Goal: Task Accomplishment & Management: Complete application form

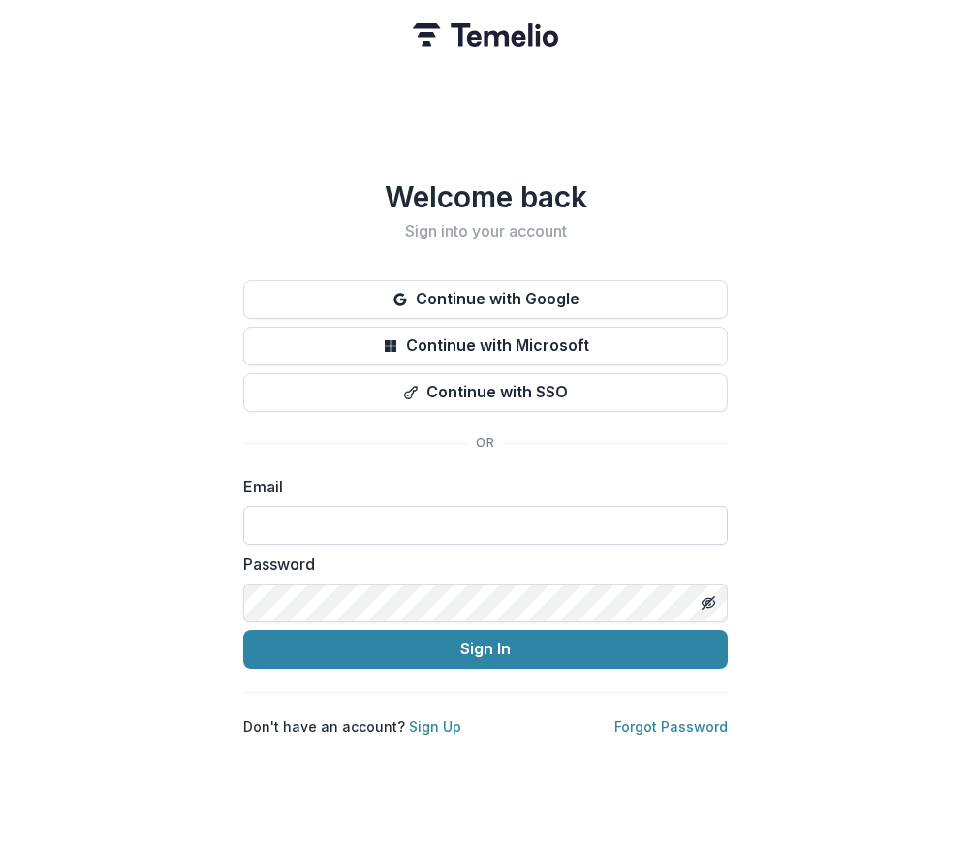
click at [267, 524] on input at bounding box center [485, 525] width 485 height 39
click at [310, 519] on input at bounding box center [485, 525] width 485 height 39
type input "**********"
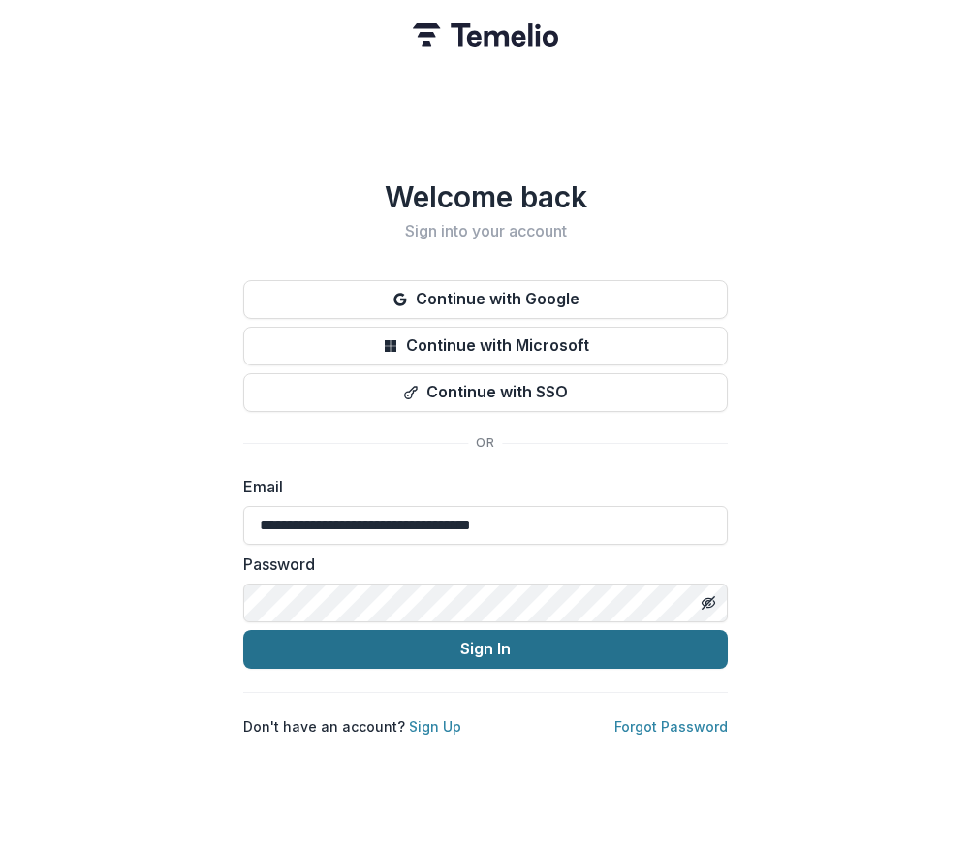
click at [439, 652] on button "Sign In" at bounding box center [485, 649] width 485 height 39
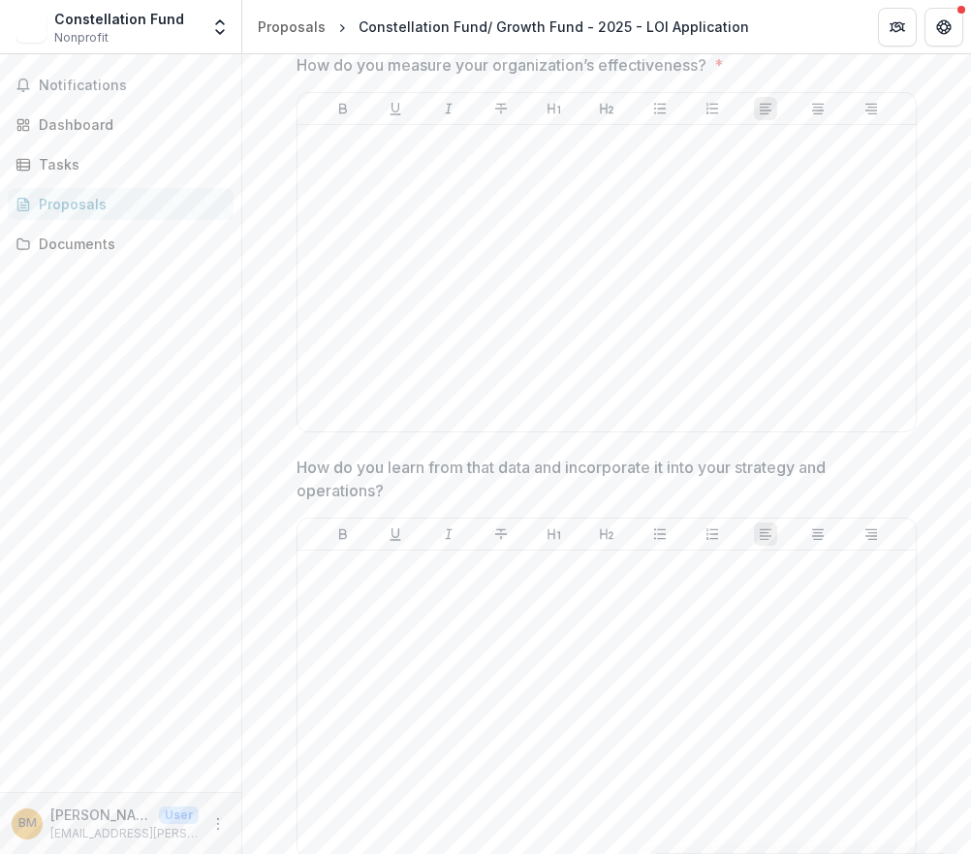
scroll to position [7793, 0]
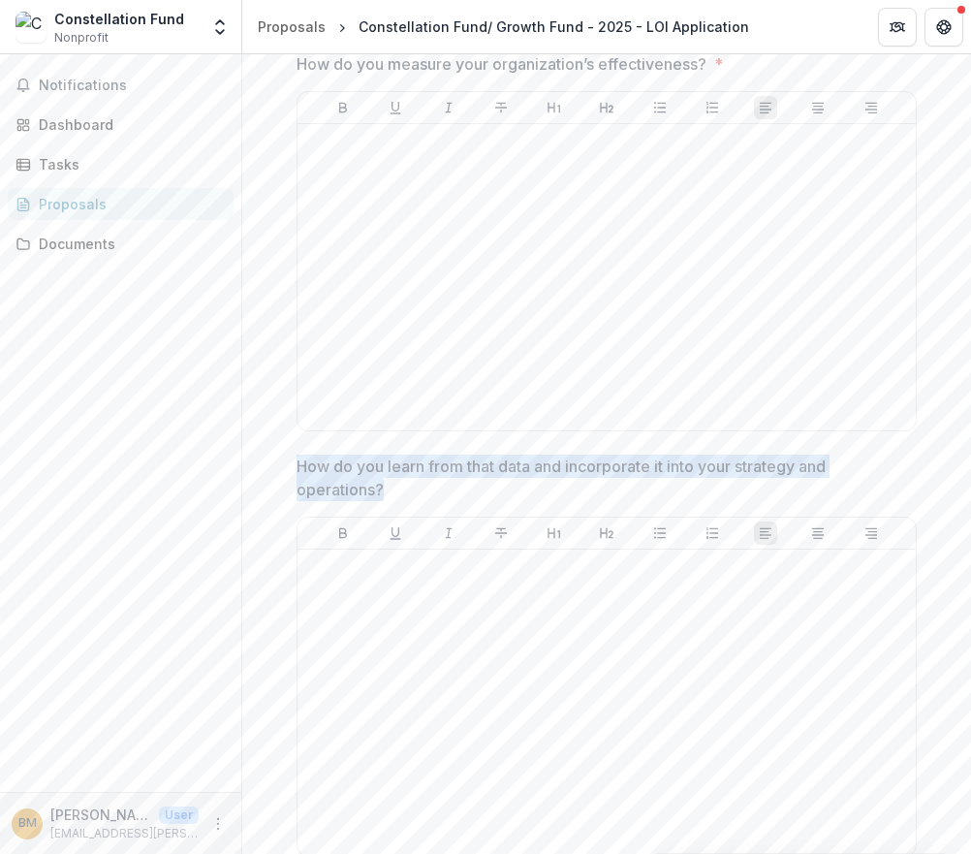
drag, startPoint x: 405, startPoint y: 648, endPoint x: 280, endPoint y: 632, distance: 126.1
copy p "How do you learn from that data and incorporate it into your strategy and opera…"
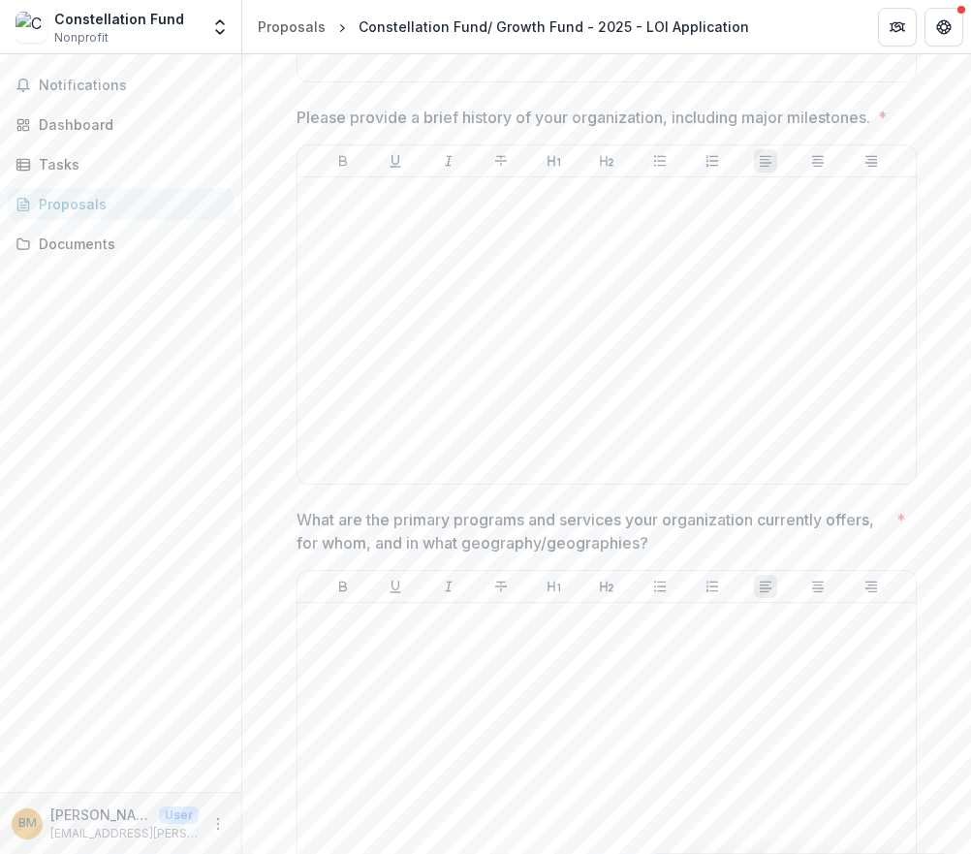
scroll to position [1621, 0]
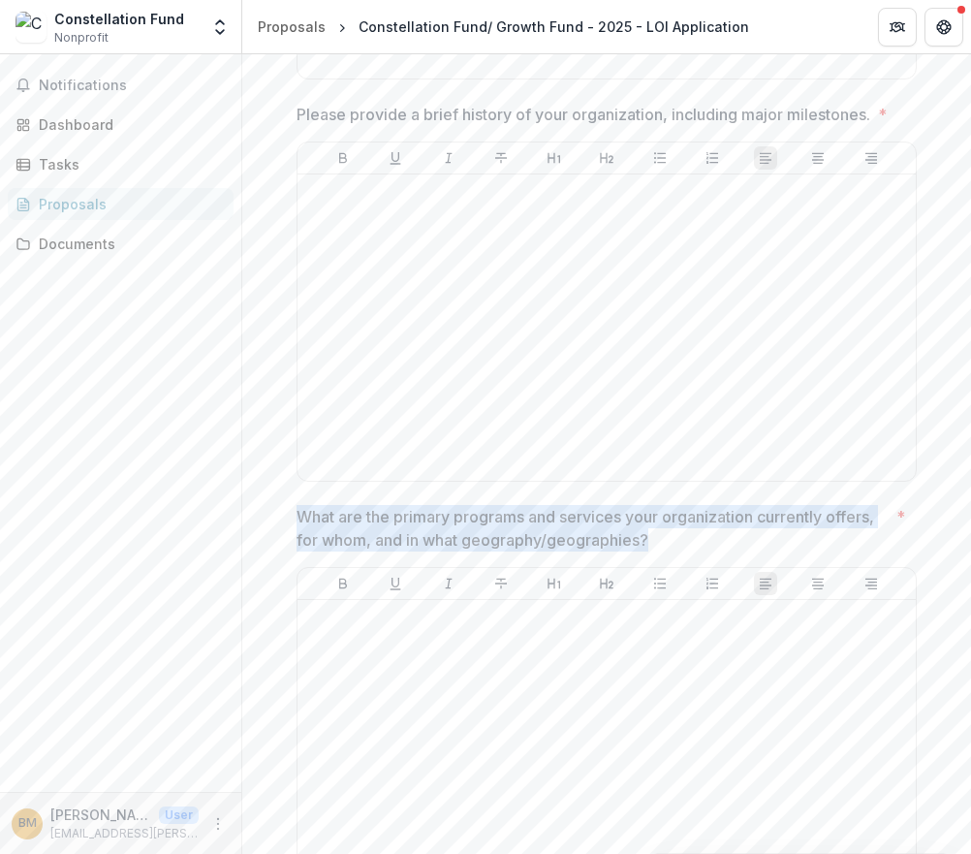
drag, startPoint x: 653, startPoint y: 653, endPoint x: 282, endPoint y: 642, distance: 371.4
copy p "What are the primary programs and services your organization currently offers, …"
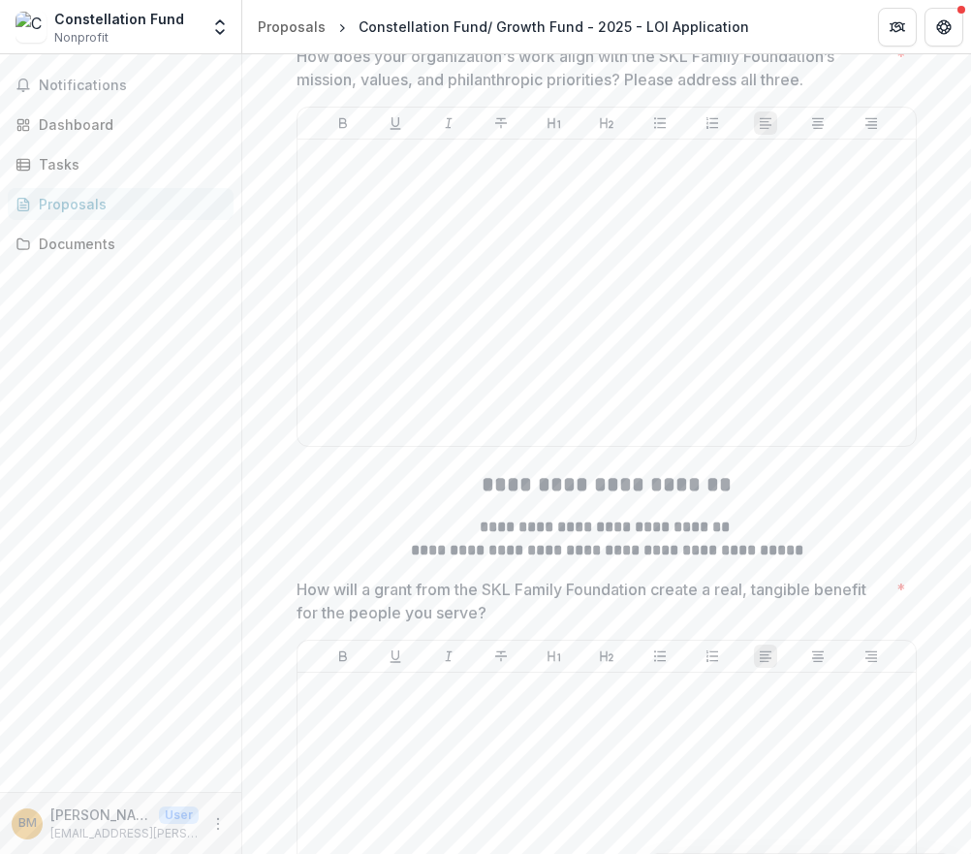
scroll to position [3044, 0]
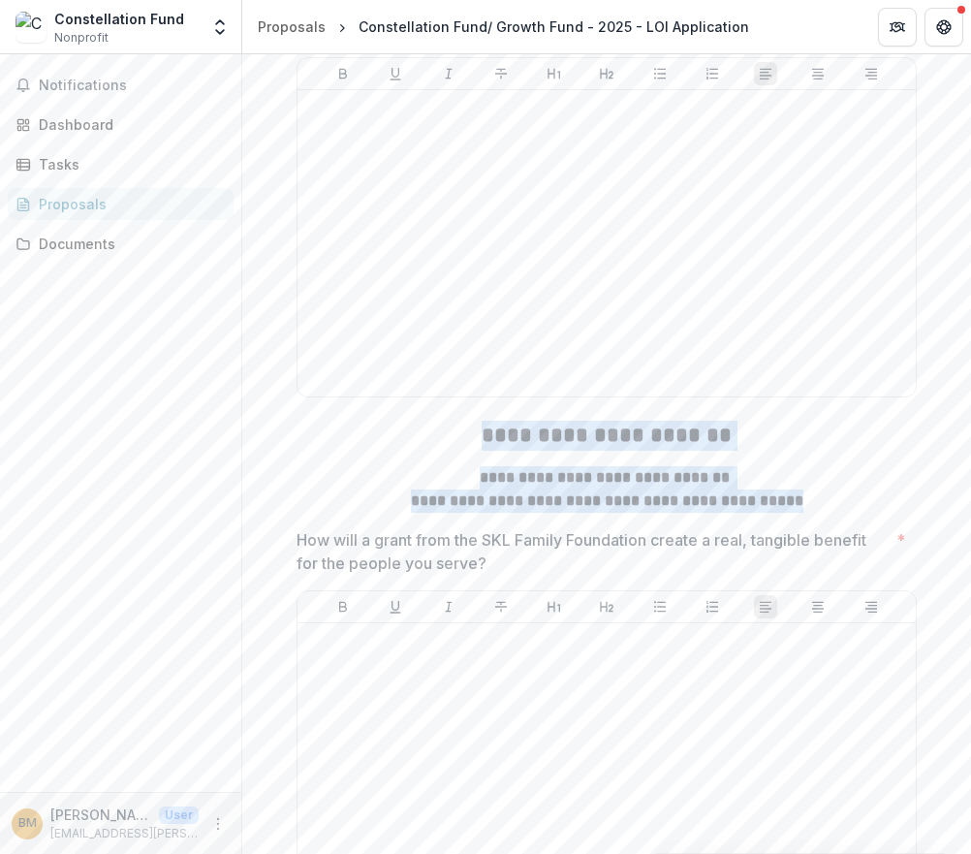
drag, startPoint x: 464, startPoint y: 554, endPoint x: 789, endPoint y: 627, distance: 332.8
copy div "**********"
click at [521, 508] on strong "**********" at bounding box center [607, 500] width 393 height 15
drag, startPoint x: 483, startPoint y: 596, endPoint x: 782, endPoint y: 623, distance: 300.7
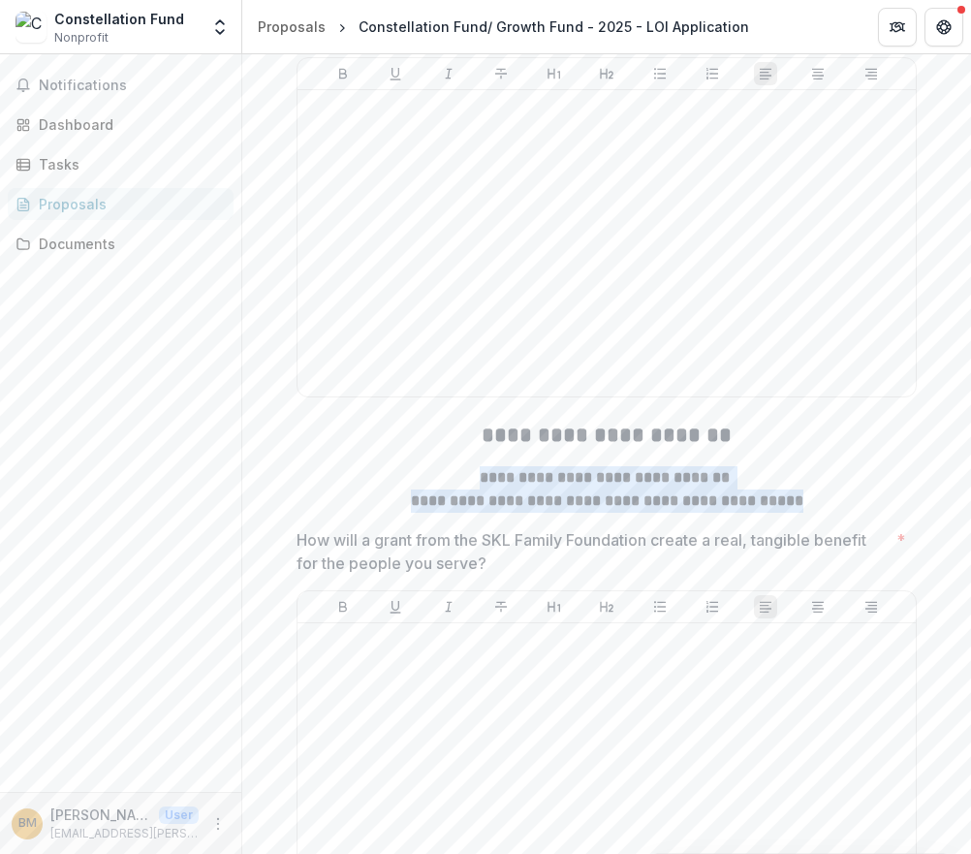
click at [782, 513] on div "**********" at bounding box center [607, 489] width 620 height 47
copy div "**********"
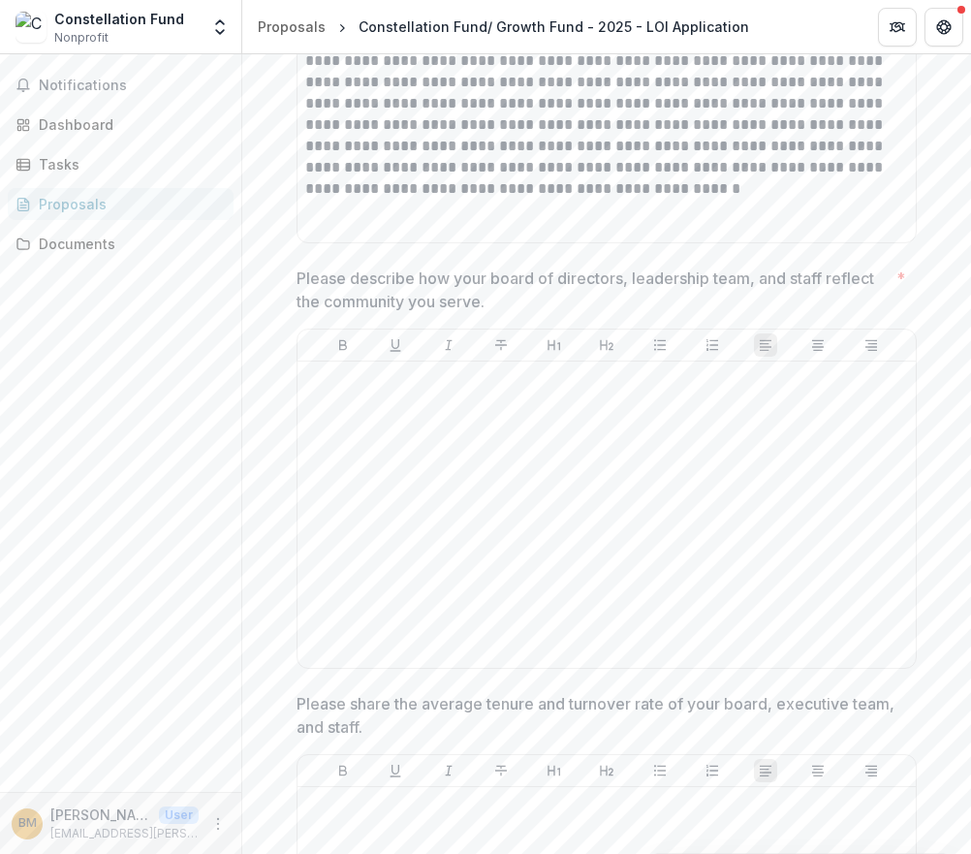
scroll to position [6691, 0]
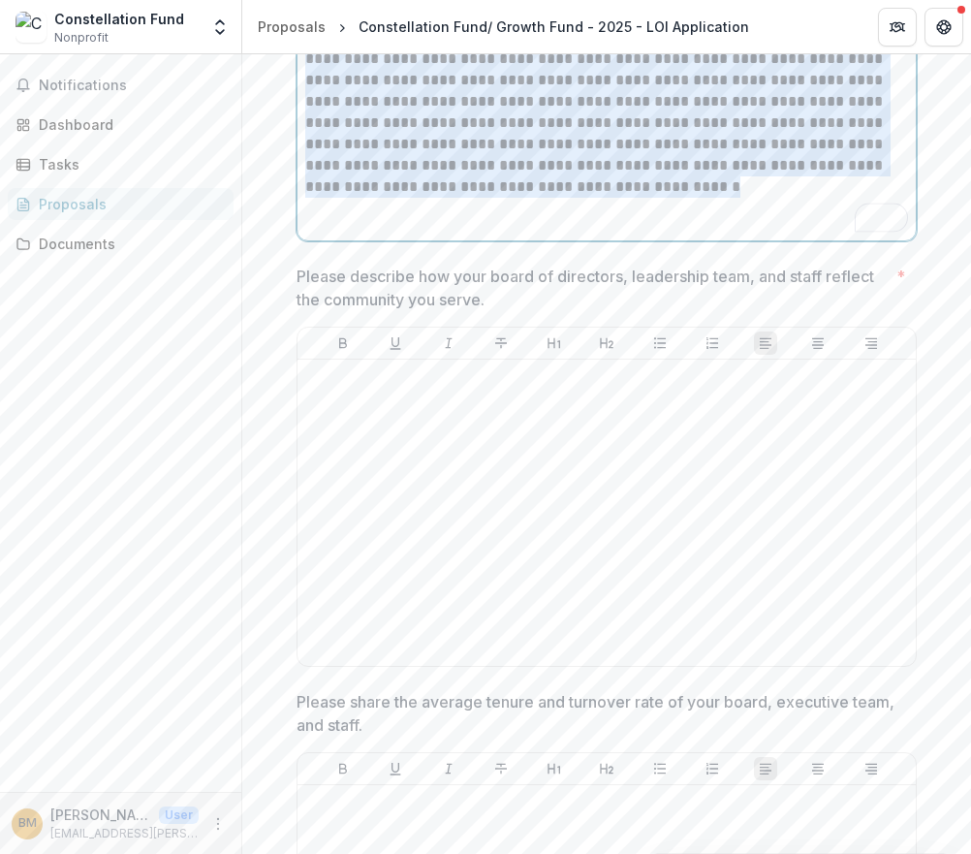
drag, startPoint x: 660, startPoint y: 347, endPoint x: 311, endPoint y: 122, distance: 415.1
click at [311, 122] on p "**********" at bounding box center [606, 70] width 603 height 256
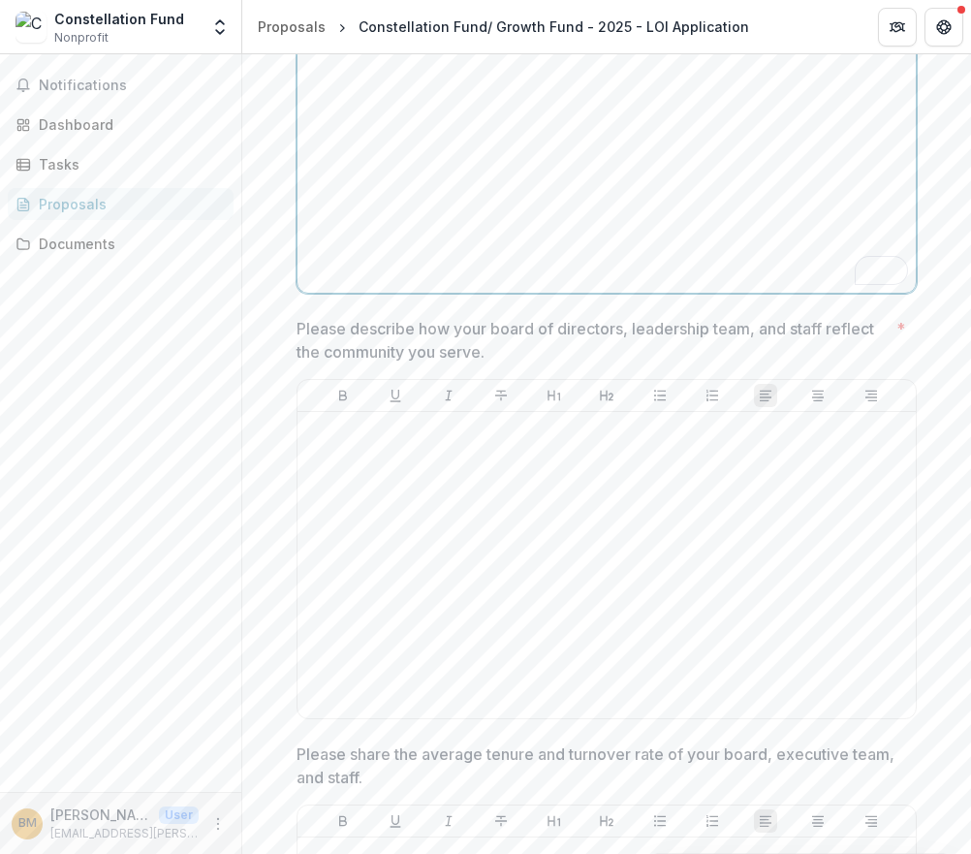
scroll to position [6683, 0]
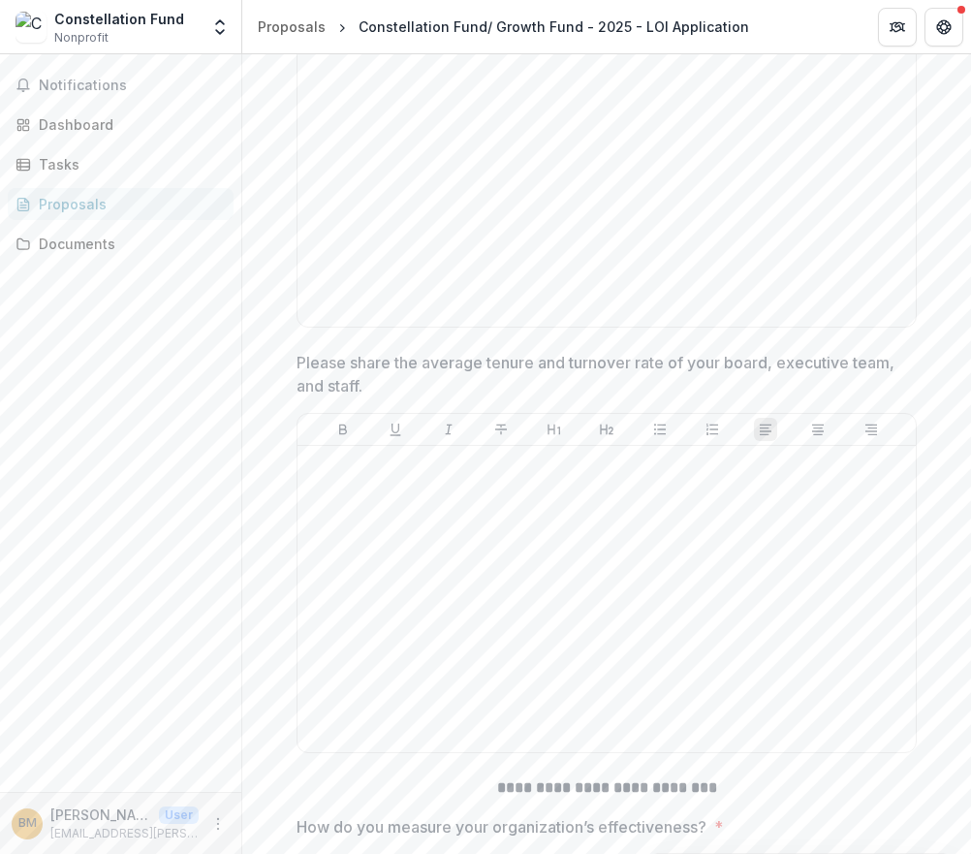
scroll to position [7054, 0]
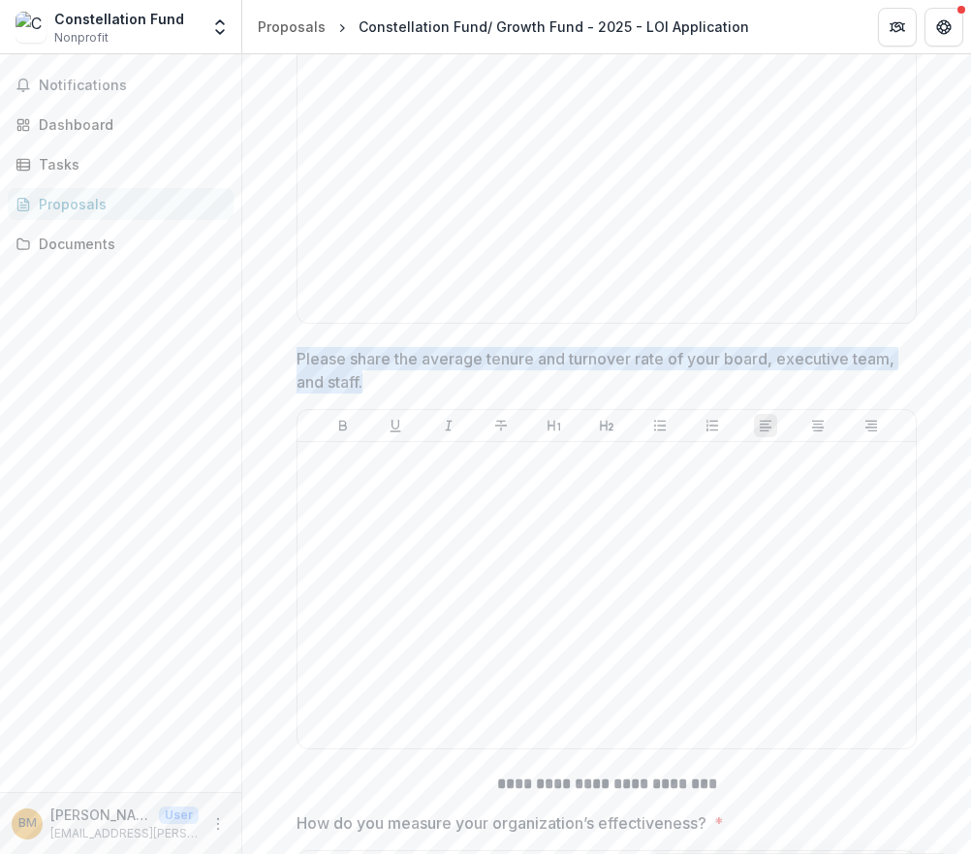
click at [297, 394] on p "Please share the average tenure and turnover rate of your board, executive team…" at bounding box center [601, 370] width 609 height 47
click at [369, 394] on p "Please share the average tenure and turnover rate of your board, executive team…" at bounding box center [601, 370] width 609 height 47
drag, startPoint x: 364, startPoint y: 550, endPoint x: 296, endPoint y: 524, distance: 73.3
click at [297, 394] on p "Please share the average tenure and turnover rate of your board, executive team…" at bounding box center [601, 370] width 609 height 47
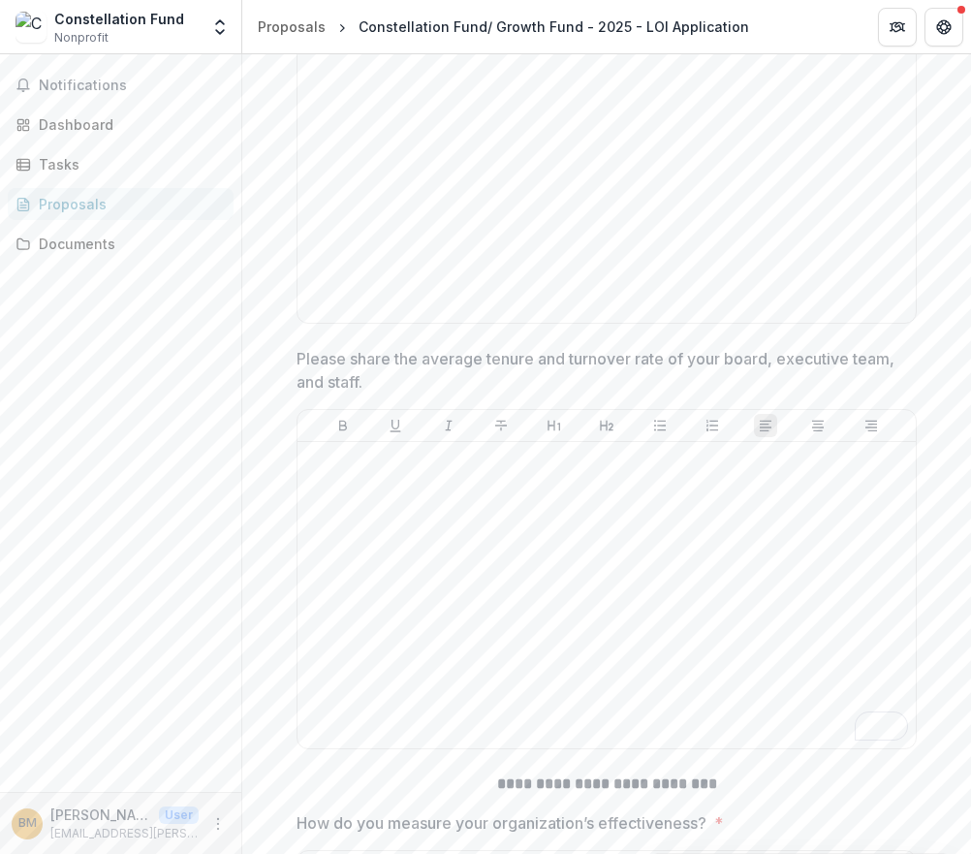
click at [297, 394] on p "Please share the average tenure and turnover rate of your board, executive team…" at bounding box center [601, 370] width 609 height 47
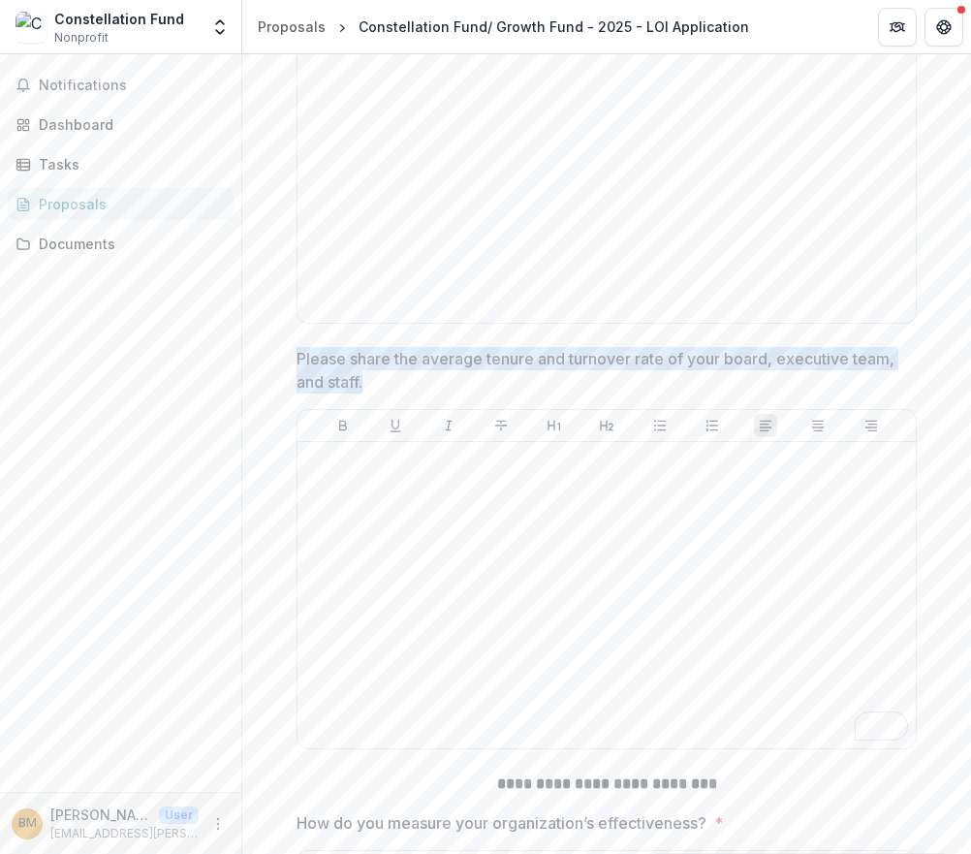
drag, startPoint x: 296, startPoint y: 517, endPoint x: 368, endPoint y: 545, distance: 77.9
click at [368, 394] on p "Please share the average tenure and turnover rate of your board, executive team…" at bounding box center [601, 370] width 609 height 47
drag, startPoint x: 368, startPoint y: 545, endPoint x: 295, endPoint y: 523, distance: 76.7
click at [297, 394] on p "Please share the average tenure and turnover rate of your board, executive team…" at bounding box center [601, 370] width 609 height 47
drag, startPoint x: 295, startPoint y: 523, endPoint x: 369, endPoint y: 551, distance: 79.4
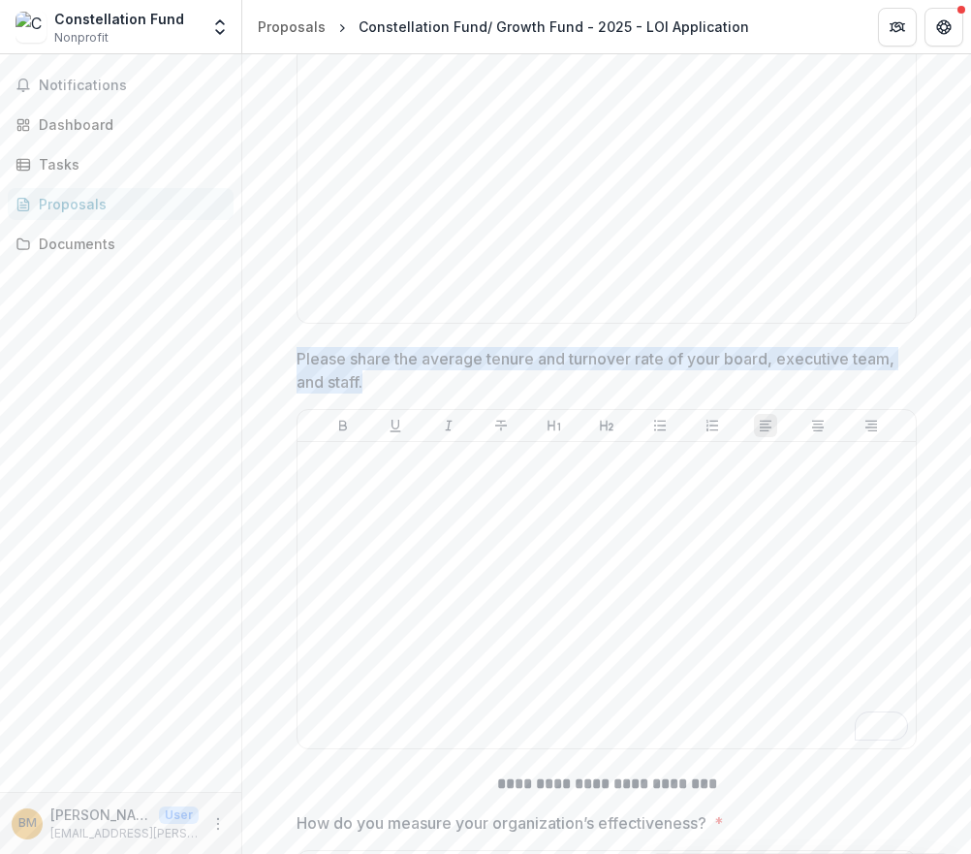
click at [369, 394] on p "Please share the average tenure and turnover rate of your board, executive team…" at bounding box center [601, 370] width 609 height 47
drag, startPoint x: 368, startPoint y: 543, endPoint x: 290, endPoint y: 504, distance: 87.6
copy p "Please share the average tenure and turnover rate of your board, executive team…"
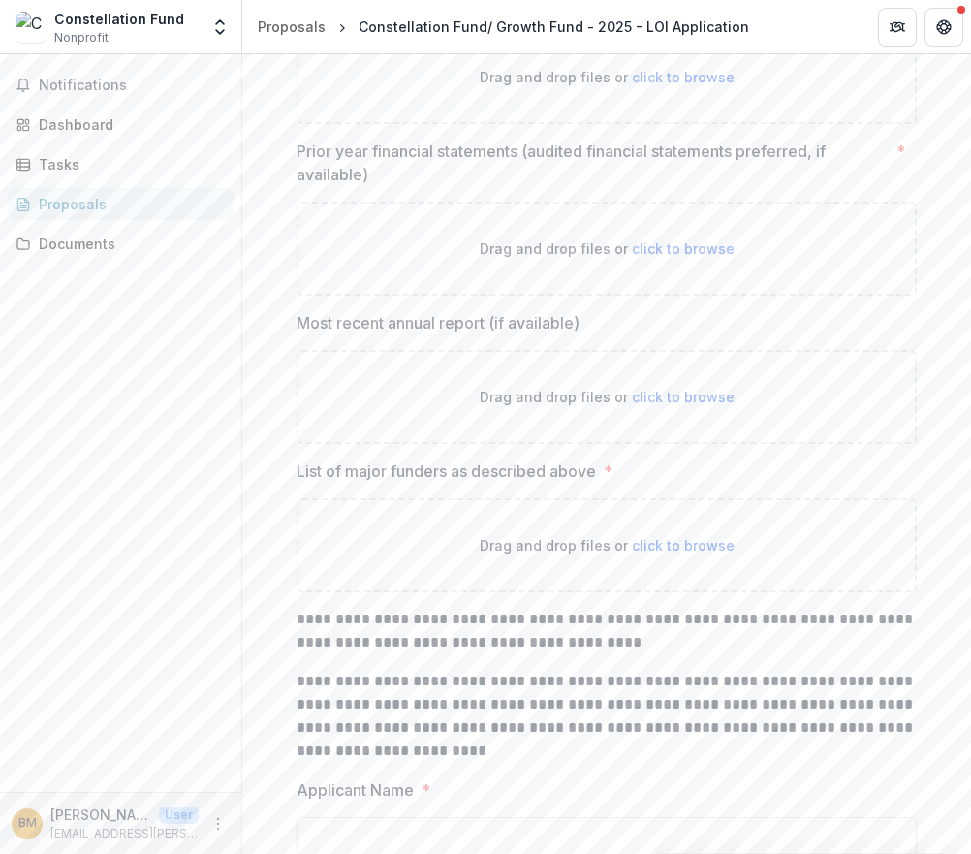
scroll to position [10731, 0]
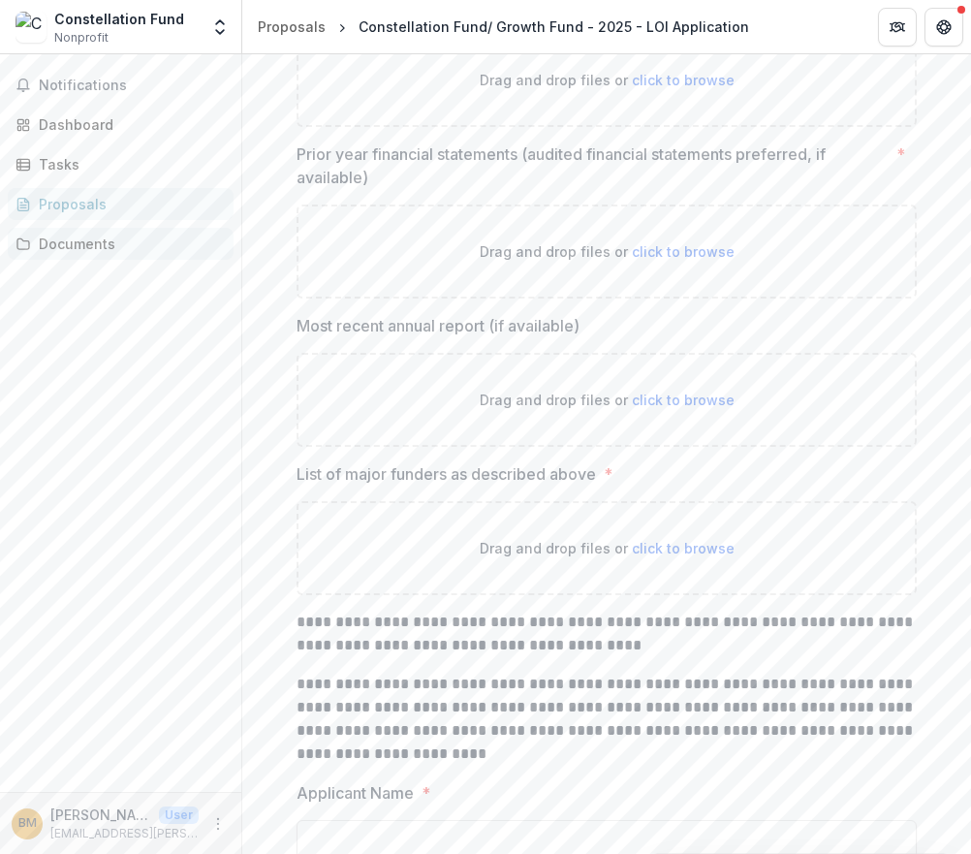
drag, startPoint x: 328, startPoint y: 531, endPoint x: 16, endPoint y: 228, distance: 435.3
click at [0, 0] on div "**********" at bounding box center [485, 427] width 971 height 854
